Goal: Transaction & Acquisition: Subscribe to service/newsletter

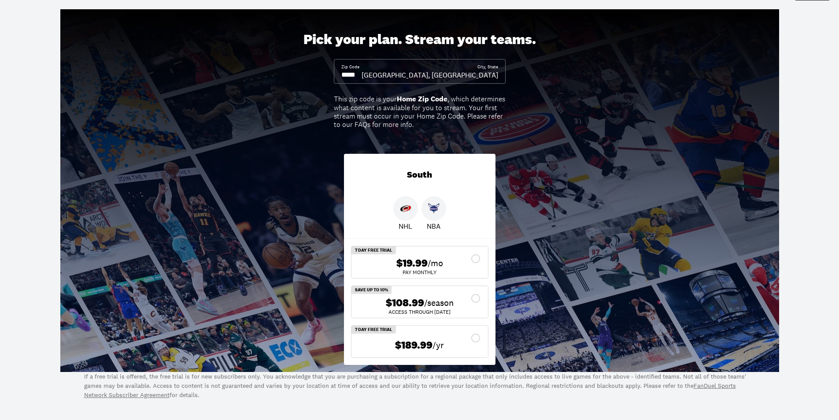
scroll to position [44, 0]
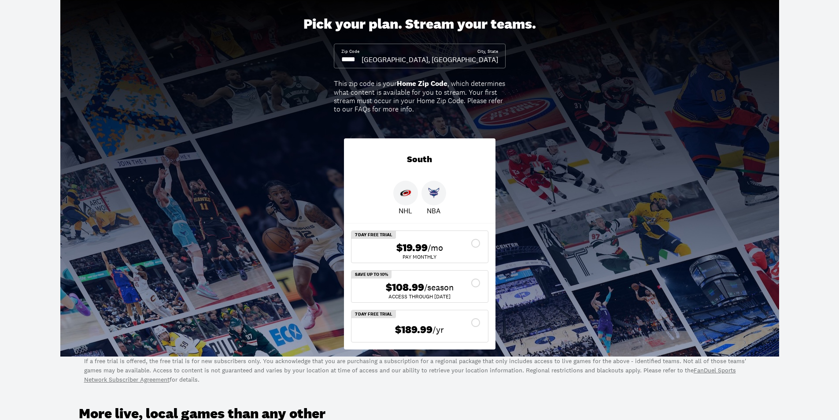
click at [362, 59] on input at bounding box center [351, 60] width 20 height 10
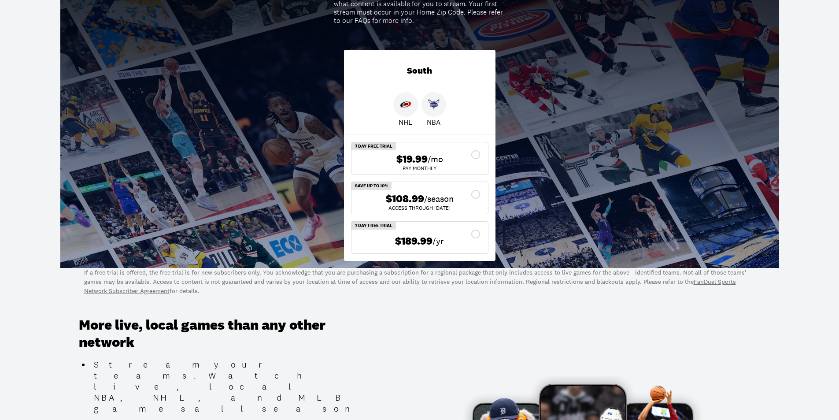
scroll to position [132, 0]
click at [479, 195] on div "$108.99 /season" at bounding box center [420, 199] width 122 height 13
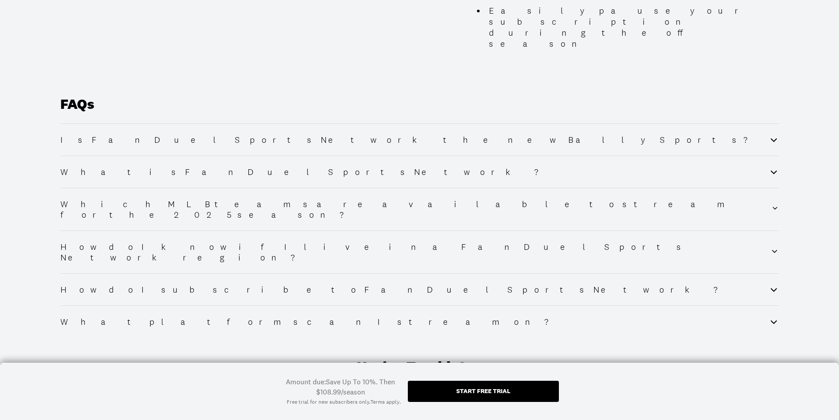
scroll to position [1102, 0]
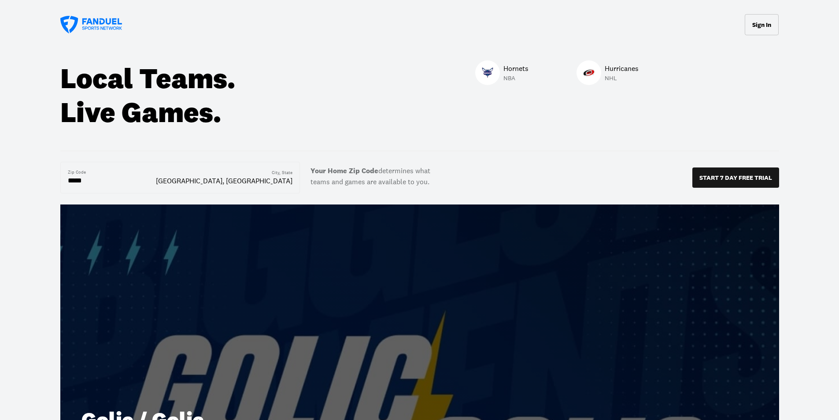
click at [93, 182] on input "*****" at bounding box center [103, 180] width 70 height 11
click at [763, 30] on button "Sign In" at bounding box center [762, 24] width 34 height 21
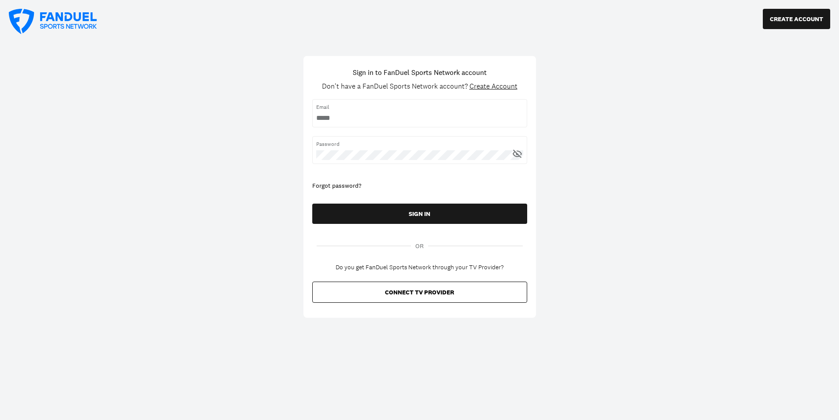
click at [386, 115] on input "username" at bounding box center [419, 118] width 207 height 10
type input "**********"
click at [312, 204] on button "SIGN IN" at bounding box center [419, 214] width 215 height 20
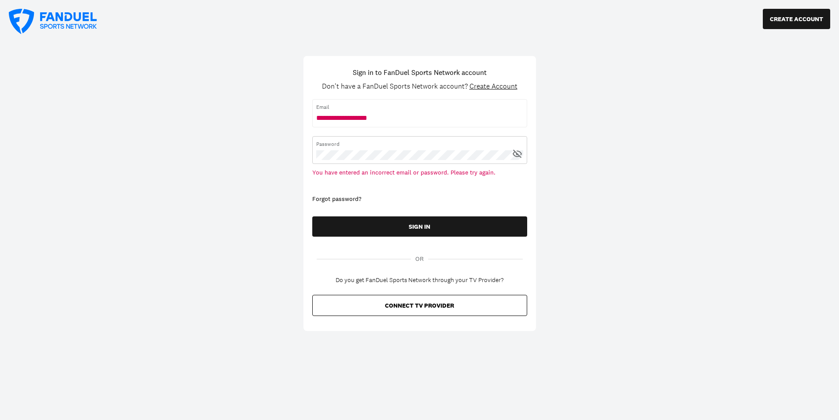
click at [312, 216] on button "SIGN IN" at bounding box center [419, 226] width 215 height 20
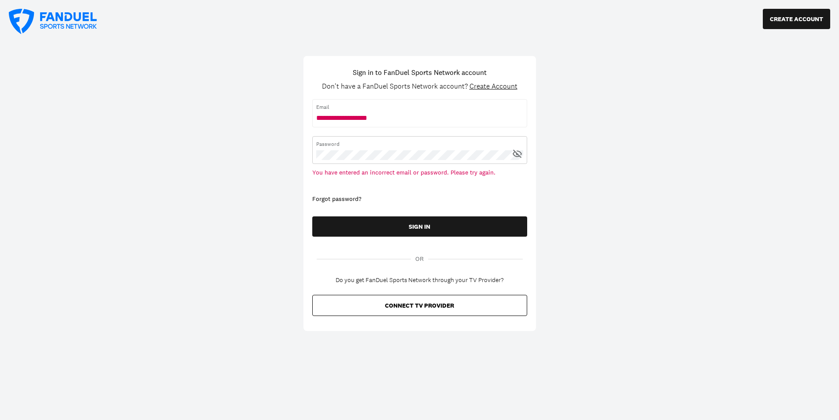
click at [312, 216] on button "SIGN IN" at bounding box center [419, 226] width 215 height 20
click at [281, 155] on div "CREATE ACCOUNT Sign in to FanDuel Sports Network account Don't have a FanDuel S…" at bounding box center [419, 210] width 839 height 420
click at [312, 216] on button "SIGN IN" at bounding box center [419, 226] width 215 height 20
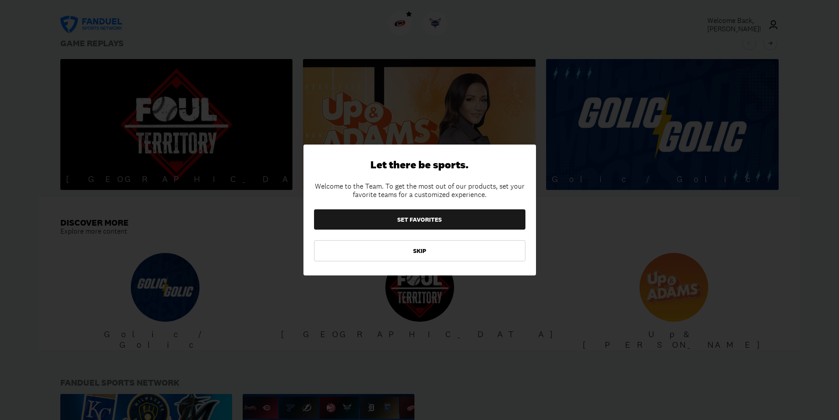
scroll to position [881, 0]
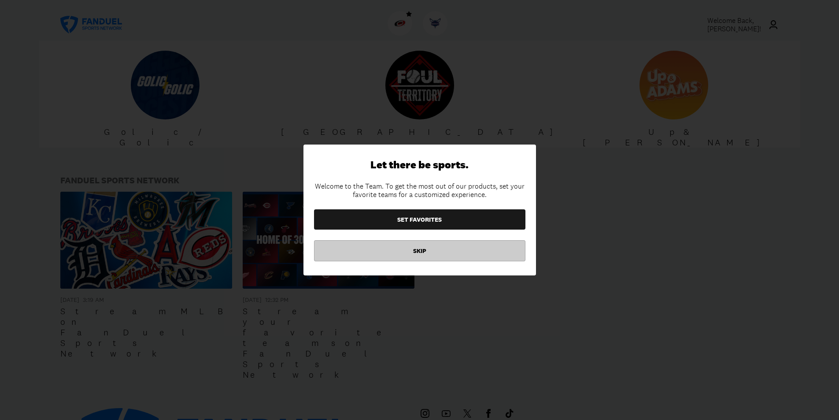
click at [430, 249] on button "SKIP" at bounding box center [419, 250] width 211 height 21
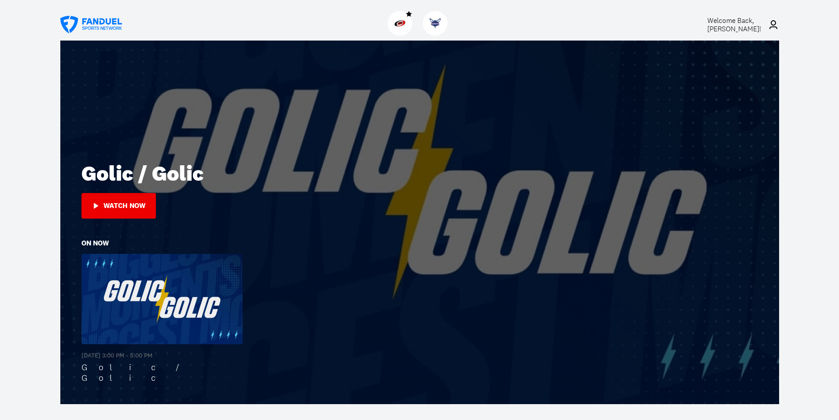
scroll to position [0, 0]
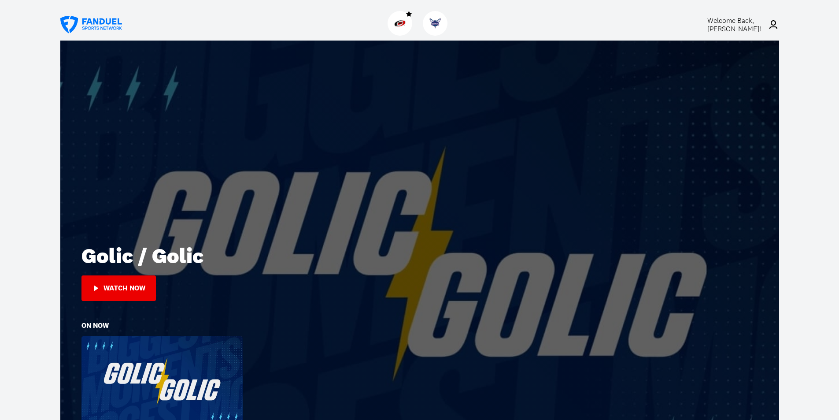
click at [772, 24] on icon at bounding box center [774, 24] width 8 height 9
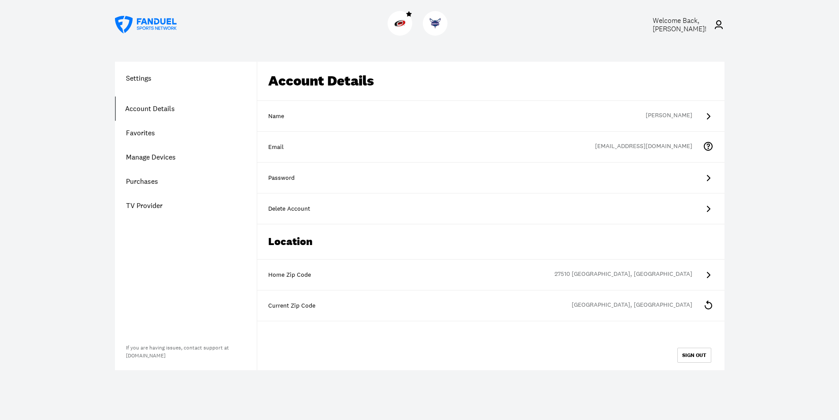
click at [667, 272] on div "27510 [GEOGRAPHIC_DATA], [GEOGRAPHIC_DATA]" at bounding box center [629, 275] width 148 height 11
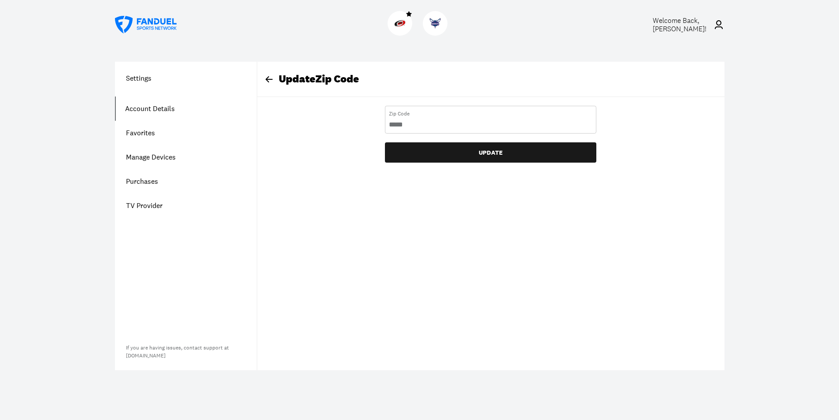
drag, startPoint x: 423, startPoint y: 126, endPoint x: 361, endPoint y: 126, distance: 61.7
click at [361, 126] on div "Update Zip Code Zip Code UPDATE" at bounding box center [490, 112] width 467 height 101
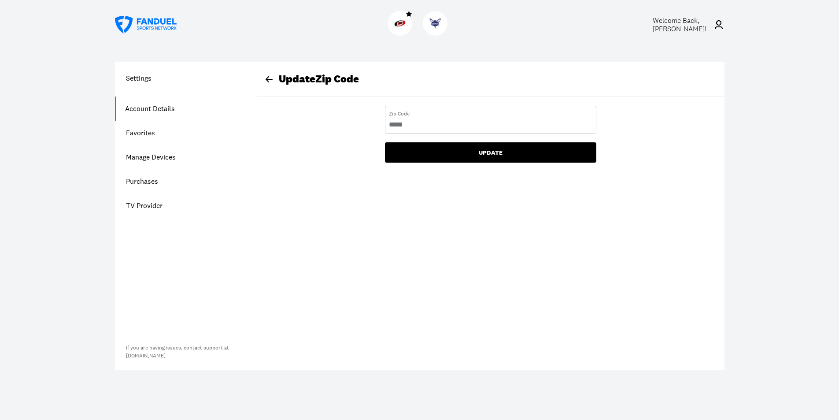
type Code "*****"
click at [443, 153] on button "UPDATE" at bounding box center [490, 152] width 211 height 20
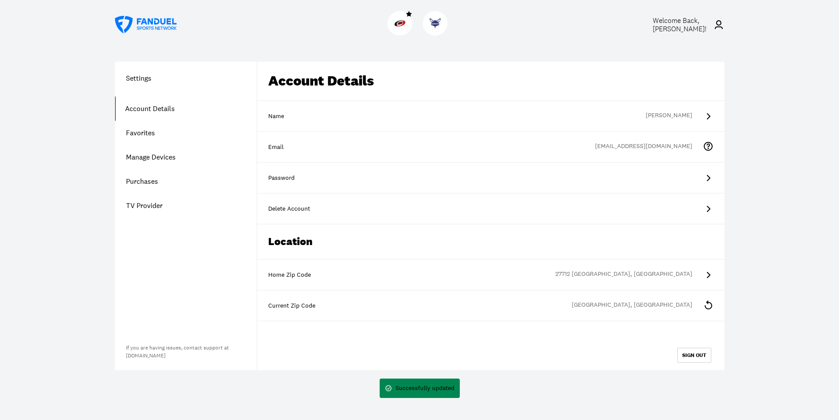
click at [148, 178] on link "Purchases" at bounding box center [186, 181] width 142 height 24
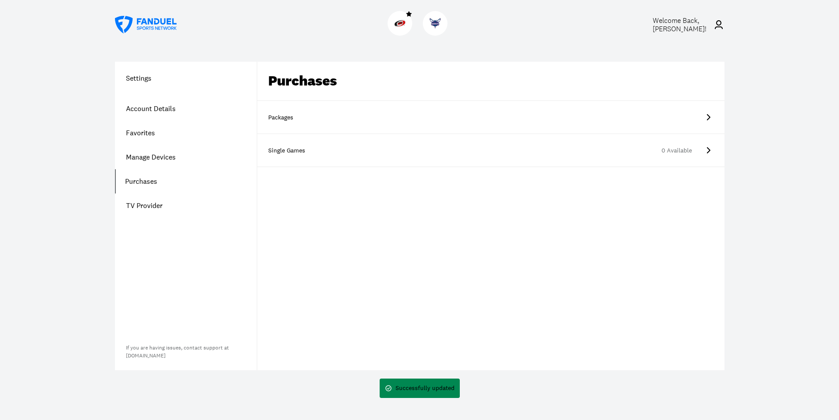
click at [318, 123] on link "Packages" at bounding box center [490, 117] width 467 height 33
